Goal: Task Accomplishment & Management: Manage account settings

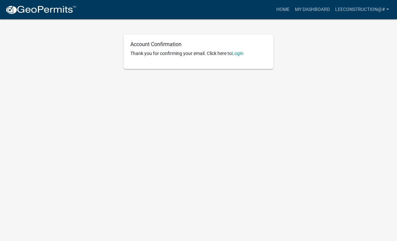
click at [241, 52] on link "Login" at bounding box center [238, 53] width 12 height 5
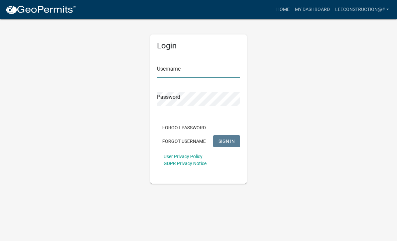
click at [218, 69] on input "Username" at bounding box center [198, 71] width 83 height 14
type input "Leeconstruction@#"
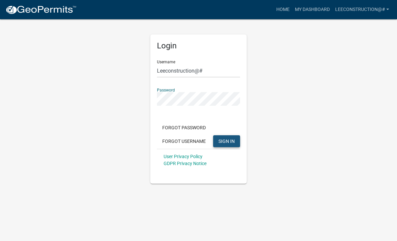
click at [228, 136] on button "SIGN IN" at bounding box center [226, 142] width 27 height 12
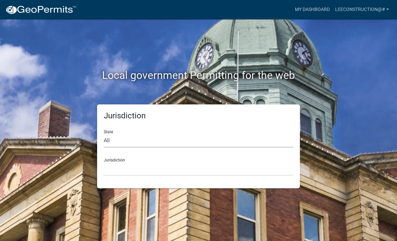
click at [139, 140] on select "All [US_STATE] [US_STATE] [US_STATE] [US_STATE] [US_STATE] [US_STATE] [US_STATE…" at bounding box center [198, 141] width 189 height 14
select select "[US_STATE]"
click at [162, 157] on div "Jurisdiction [GEOGRAPHIC_DATA], [US_STATE] [GEOGRAPHIC_DATA], [US_STATE] [GEOGR…" at bounding box center [198, 164] width 189 height 23
click at [116, 162] on select "[GEOGRAPHIC_DATA], [US_STATE] [GEOGRAPHIC_DATA], [US_STATE] [GEOGRAPHIC_DATA], …" at bounding box center [198, 169] width 189 height 14
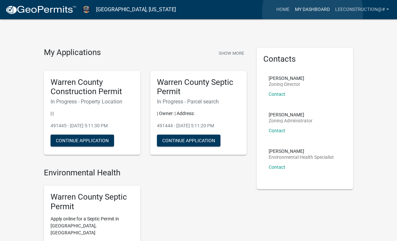
click at [313, 12] on link "My Dashboard" at bounding box center [312, 9] width 40 height 13
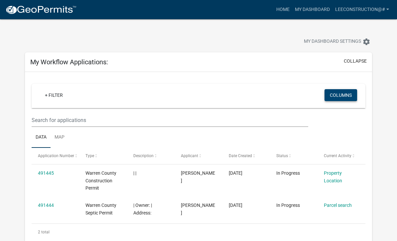
click at [339, 99] on button "Columns" at bounding box center [340, 95] width 33 height 12
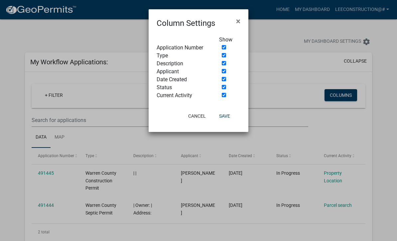
click at [387, 96] on ngb-modal-window "Column Settings × Show Application Number Type Description Applicant Date Creat…" at bounding box center [198, 120] width 397 height 241
